Goal: Information Seeking & Learning: Check status

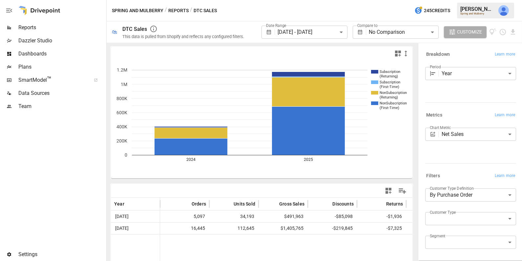
scroll to position [12, 0]
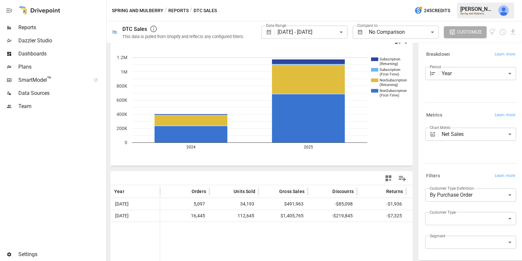
click at [60, 27] on span "Reports" at bounding box center [61, 28] width 87 height 8
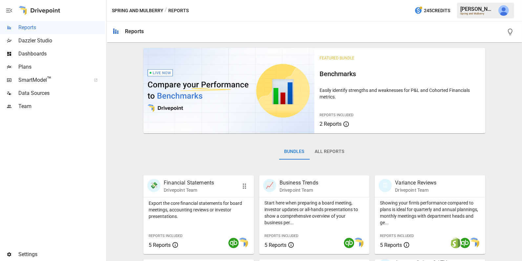
scroll to position [163, 0]
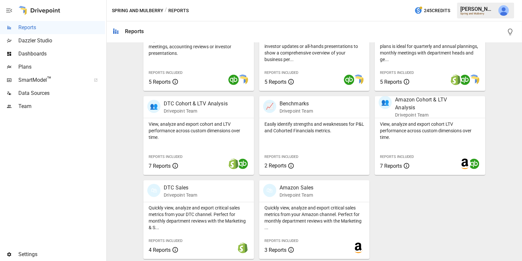
click at [66, 50] on span "Dashboards" at bounding box center [61, 54] width 87 height 8
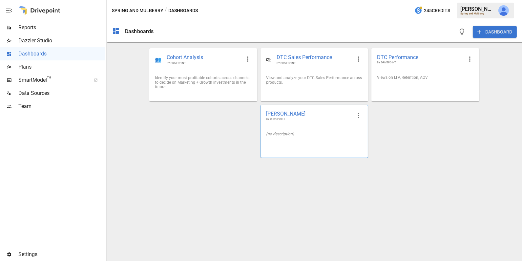
click at [304, 137] on div "(no description)" at bounding box center [314, 133] width 107 height 15
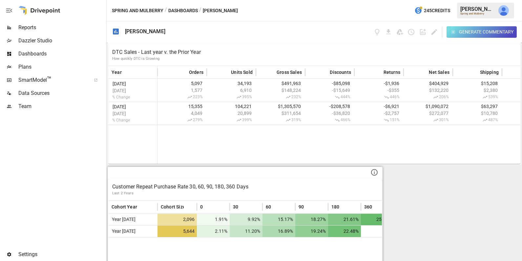
click at [263, 185] on p "Customer Repeat Purchase Rate 30, 60, 90, 180, 360 Days" at bounding box center [245, 187] width 266 height 8
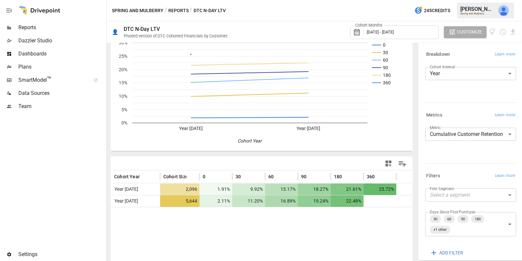
scroll to position [33, 0]
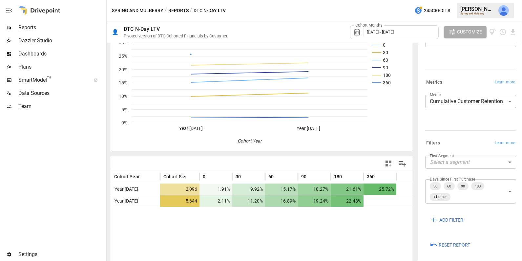
click at [449, 246] on span "Reset Report" at bounding box center [454, 245] width 31 height 8
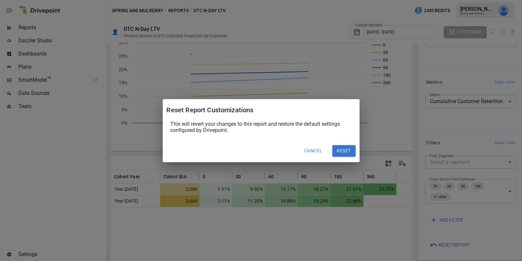
click at [347, 150] on button "Reset" at bounding box center [343, 151] width 23 height 12
type input "*****"
type input "**********"
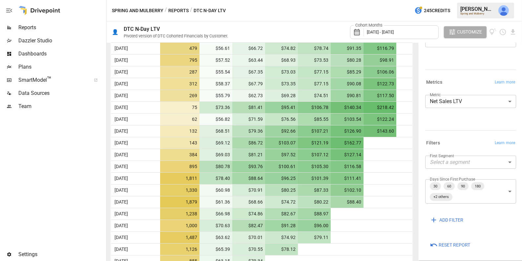
scroll to position [371, 0]
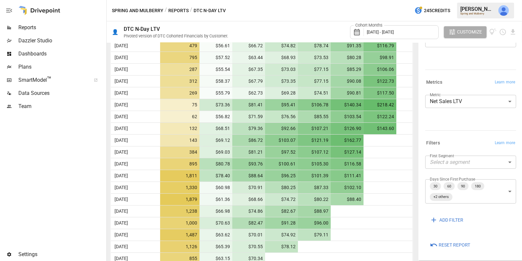
click at [403, 28] on div "Cohort Months [DATE] - [DATE]" at bounding box center [394, 32] width 89 height 14
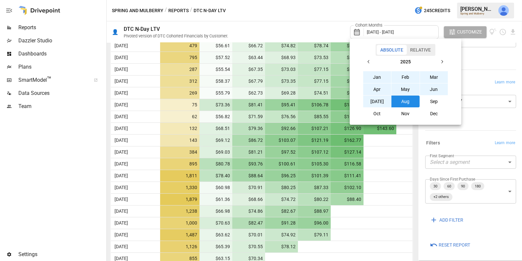
click at [422, 52] on button "Relative" at bounding box center [421, 50] width 28 height 10
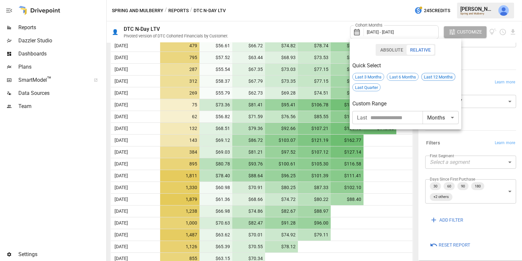
click at [432, 76] on span "Last 12 Months" at bounding box center [438, 76] width 33 height 5
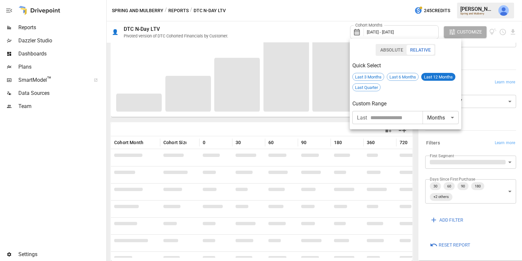
scroll to position [83, 0]
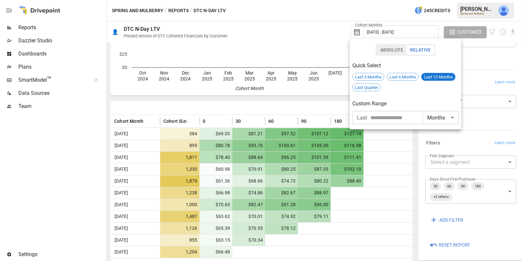
click at [403, 177] on div at bounding box center [261, 130] width 522 height 261
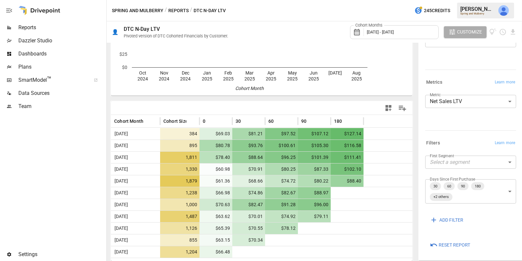
scroll to position [0, 0]
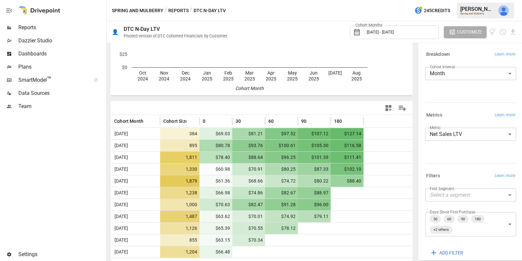
click at [451, 0] on body "Reports Dazzler Studio Dashboards Plans SmartModel ™ Data Sources Team Settings…" at bounding box center [261, 0] width 522 height 0
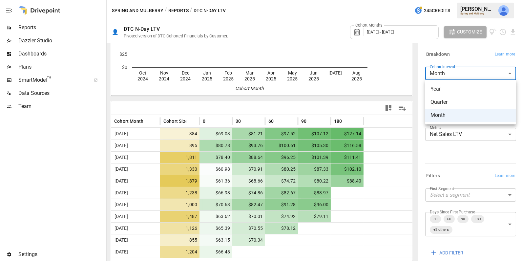
click at [450, 89] on span "Year" at bounding box center [470, 89] width 80 height 8
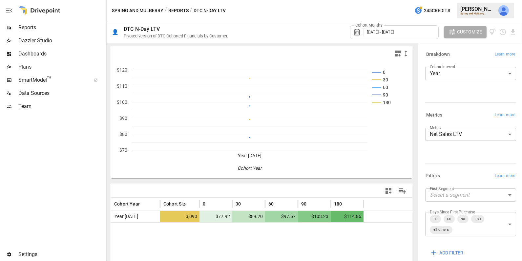
click at [471, 0] on body "**********" at bounding box center [261, 0] width 522 height 0
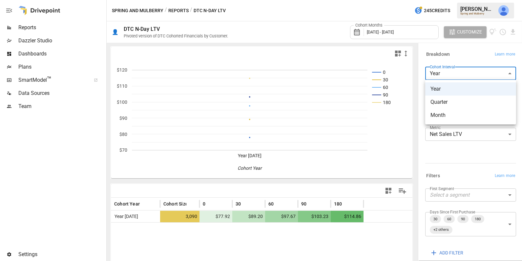
click at [396, 34] on div at bounding box center [261, 130] width 522 height 261
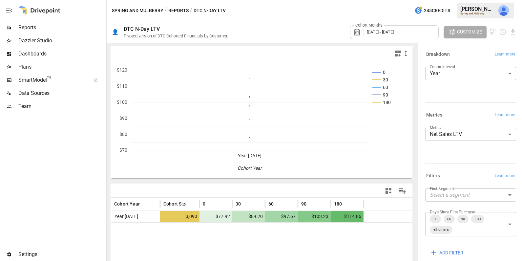
click at [396, 34] on div "Cohort Months [DATE] - [DATE]" at bounding box center [394, 32] width 89 height 14
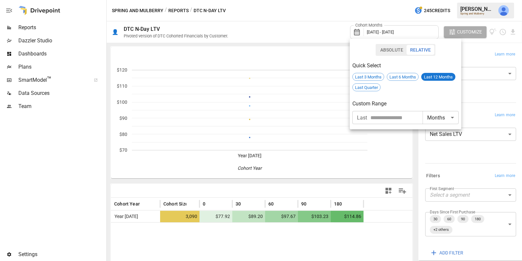
click at [505, 91] on div at bounding box center [261, 130] width 522 height 261
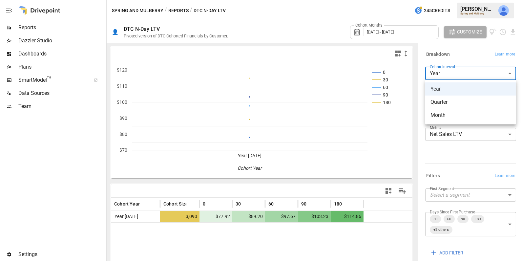
click at [481, 0] on body "**********" at bounding box center [261, 0] width 522 height 0
click at [476, 55] on div at bounding box center [261, 130] width 522 height 261
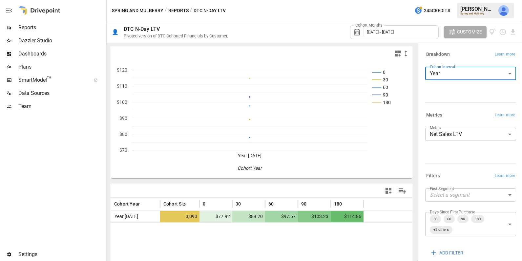
click at [461, 0] on body "**********" at bounding box center [261, 0] width 522 height 0
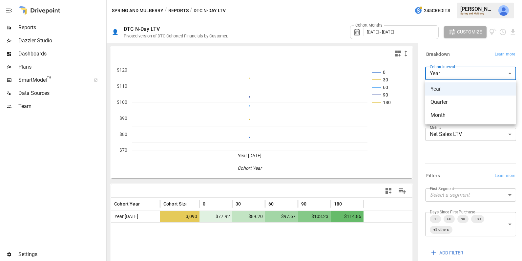
click at [452, 112] on span "Month" at bounding box center [470, 115] width 80 height 8
type input "*****"
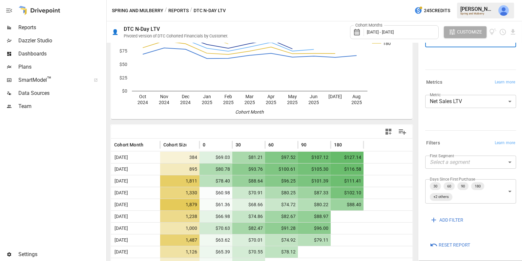
scroll to position [83, 0]
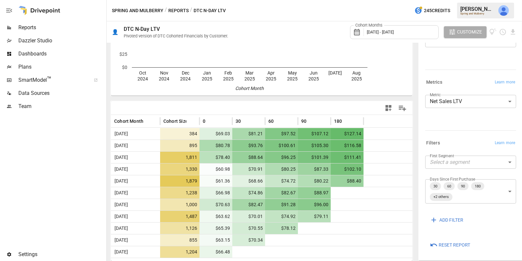
click at [414, 35] on div "Cohort Months [DATE] - [DATE]" at bounding box center [394, 32] width 89 height 14
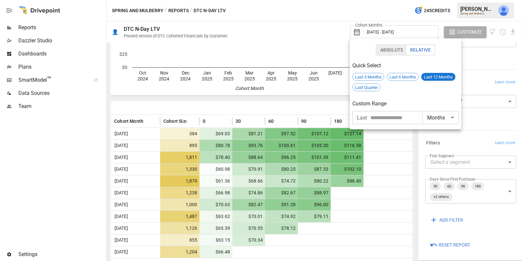
click at [394, 172] on div at bounding box center [261, 130] width 522 height 261
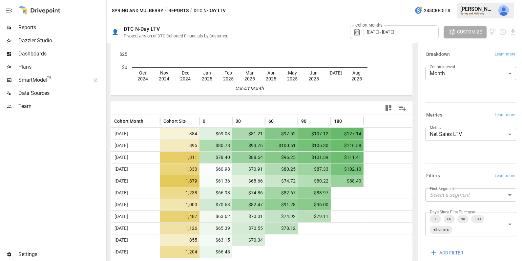
click at [458, 0] on body "Reports Dazzler Studio Dashboards Plans SmartModel ™ Data Sources Team Settings…" at bounding box center [261, 0] width 522 height 0
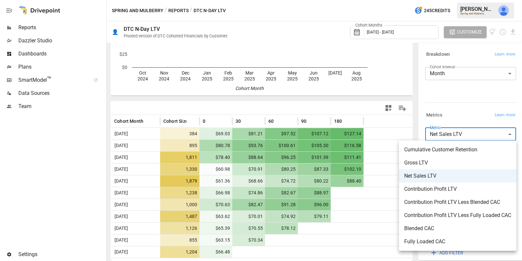
click at [455, 147] on span "Cumulative Customer Retention" at bounding box center [457, 150] width 107 height 8
type input "**********"
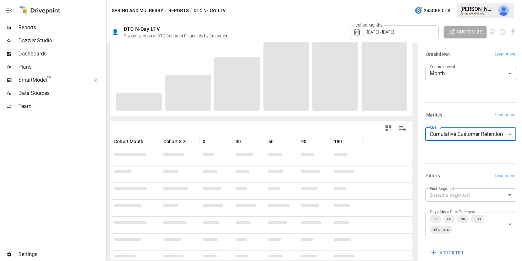
scroll to position [61, 0]
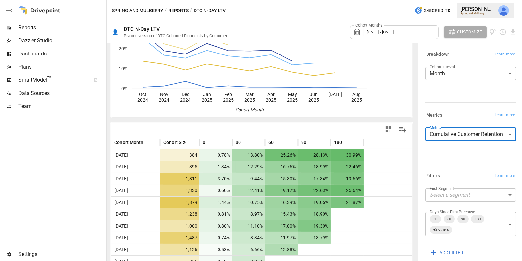
click at [448, 0] on body "Reports Dazzler Studio Dashboards Plans SmartModel ™ Data Sources Team Settings…" at bounding box center [261, 0] width 522 height 0
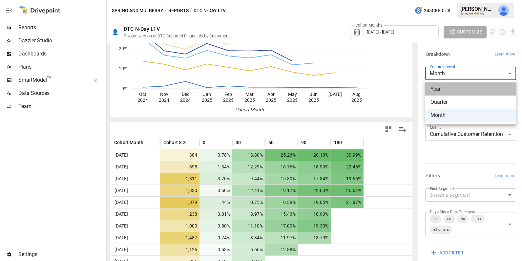
click at [447, 87] on span "Year" at bounding box center [470, 89] width 80 height 8
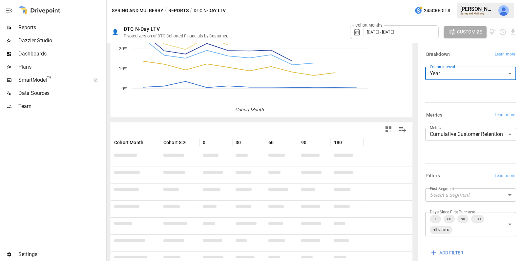
scroll to position [58, 0]
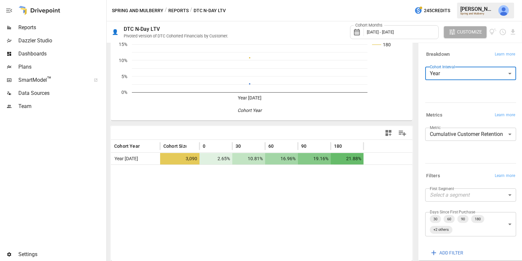
click at [390, 133] on icon "button" at bounding box center [389, 133] width 8 height 8
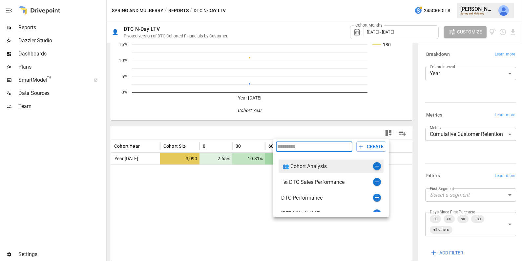
scroll to position [8, 0]
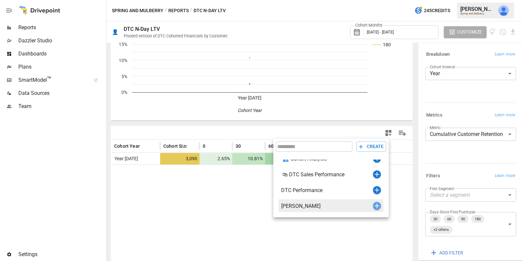
click at [375, 206] on icon "button" at bounding box center [377, 206] width 8 height 8
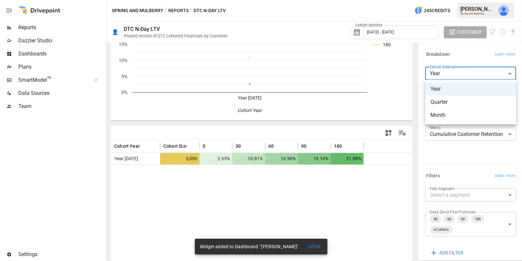
click at [469, 0] on body "**********" at bounding box center [261, 0] width 522 height 0
click at [448, 115] on span "Month" at bounding box center [470, 115] width 80 height 8
type input "*****"
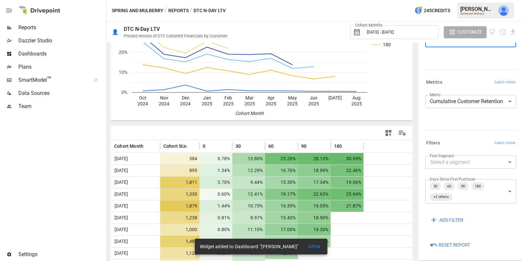
scroll to position [83, 0]
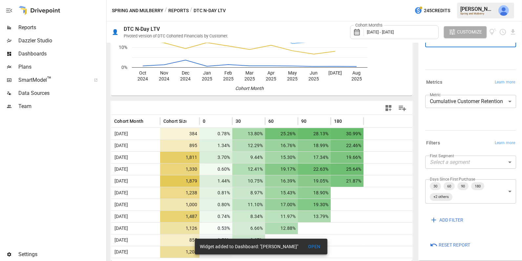
click at [319, 246] on button "OPEN" at bounding box center [314, 246] width 21 height 12
